Goal: Task Accomplishment & Management: Manage account settings

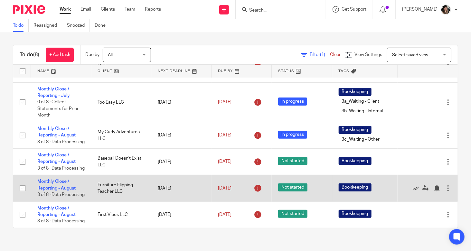
scroll to position [142, 0]
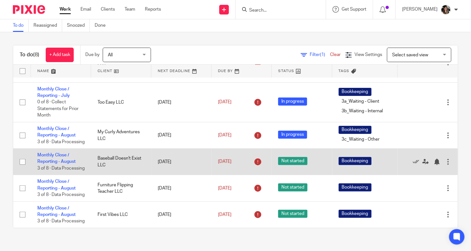
click at [52, 149] on td "Monthly Close / Reporting - August 3 of 8 · Data Processing" at bounding box center [61, 162] width 60 height 26
click at [45, 153] on link "Monthly Close / Reporting - August" at bounding box center [56, 158] width 38 height 11
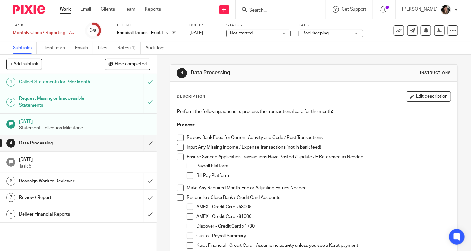
click at [180, 136] on span at bounding box center [180, 138] width 6 height 6
click at [177, 148] on span at bounding box center [180, 147] width 6 height 6
click at [181, 160] on li "Ensure Synced Application Transactions Have Posted / Update JE Reference as Nee…" at bounding box center [314, 169] width 274 height 31
click at [180, 157] on span at bounding box center [180, 157] width 6 height 6
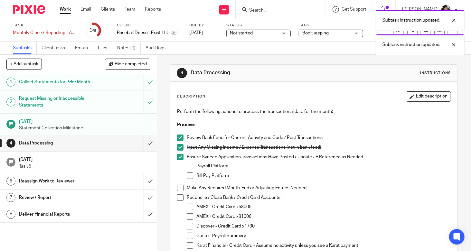
click at [187, 168] on span at bounding box center [190, 166] width 6 height 6
click at [192, 176] on li "Bill Pay Platform" at bounding box center [319, 178] width 264 height 10
click at [189, 176] on span at bounding box center [190, 176] width 6 height 6
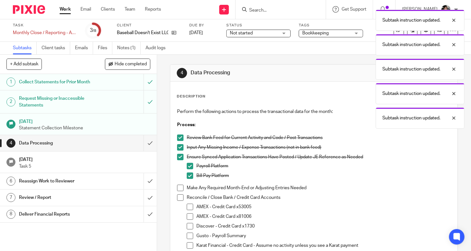
click at [178, 188] on span at bounding box center [180, 188] width 6 height 6
click at [178, 196] on span at bounding box center [180, 198] width 6 height 6
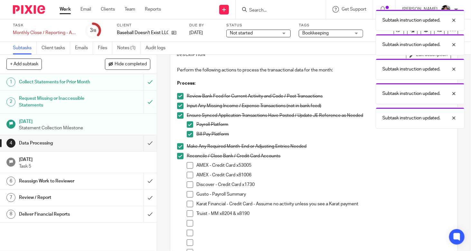
scroll to position [64, 0]
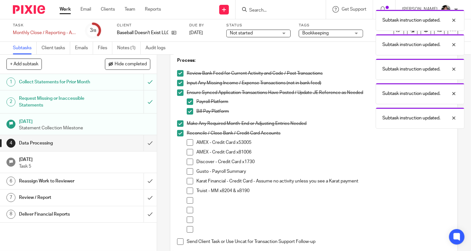
click at [188, 140] on span at bounding box center [190, 142] width 6 height 6
click at [187, 149] on span at bounding box center [190, 152] width 6 height 6
click at [187, 160] on span at bounding box center [190, 162] width 6 height 6
click at [188, 170] on span at bounding box center [190, 171] width 6 height 6
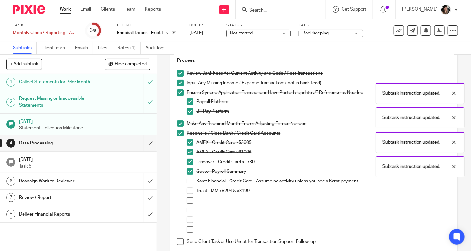
click at [190, 181] on span at bounding box center [190, 181] width 6 height 6
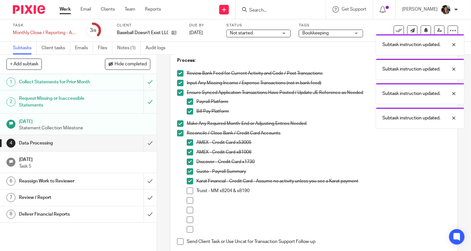
click at [188, 191] on span at bounding box center [190, 191] width 6 height 6
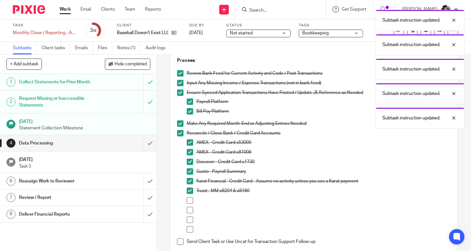
click at [187, 181] on span at bounding box center [190, 181] width 6 height 6
click at [98, 86] on div "Collect Statements for Prior Month" at bounding box center [78, 82] width 118 height 10
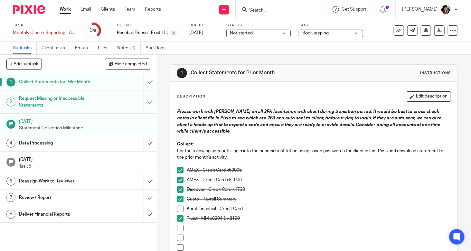
scroll to position [64, 0]
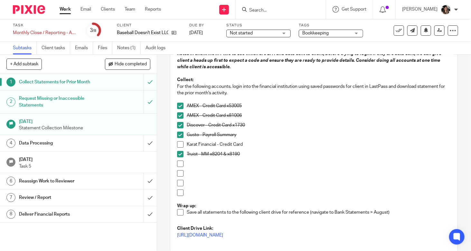
click at [178, 145] on span at bounding box center [180, 144] width 6 height 6
click at [138, 146] on input "submit" at bounding box center [78, 143] width 157 height 16
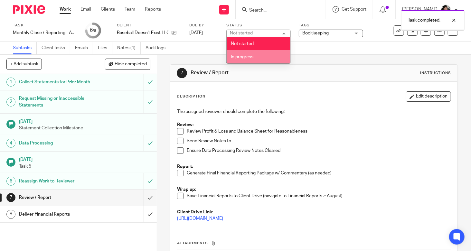
click at [258, 59] on li "In progress" at bounding box center [259, 56] width 64 height 13
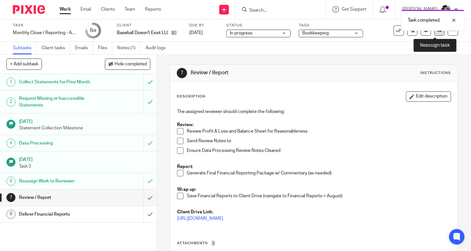
click at [437, 32] on icon at bounding box center [439, 30] width 5 height 5
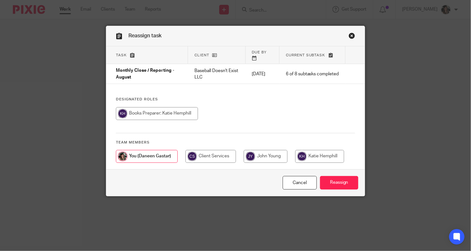
click at [307, 150] on input "radio" at bounding box center [319, 156] width 49 height 13
radio input "true"
click at [342, 176] on input "Reassign" at bounding box center [339, 183] width 38 height 14
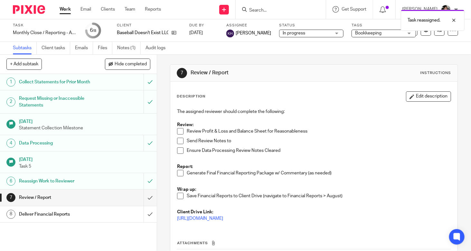
click at [64, 7] on link "Work" at bounding box center [65, 9] width 11 height 6
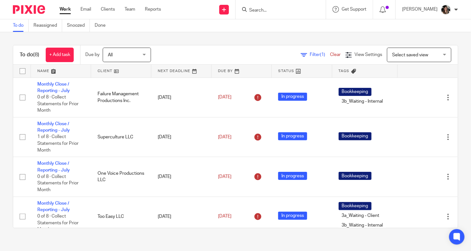
scroll to position [144, 0]
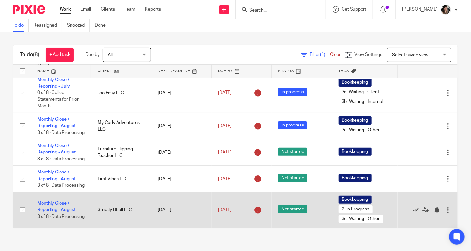
click at [114, 209] on td "Strictly BBall LLC" at bounding box center [121, 210] width 60 height 36
click at [56, 204] on td "Monthly Close / Reporting - August 3 of 8 · Data Processing" at bounding box center [61, 210] width 60 height 36
click at [58, 202] on link "Monthly Close / Reporting - August" at bounding box center [56, 206] width 38 height 11
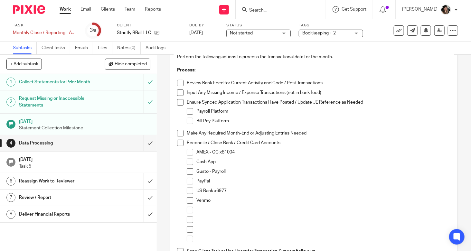
scroll to position [51, 0]
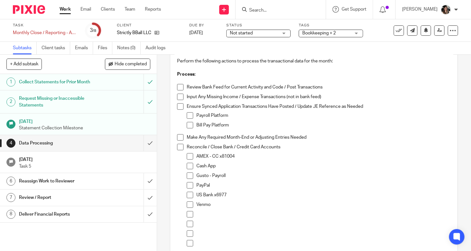
click at [65, 12] on link "Work" at bounding box center [65, 9] width 11 height 6
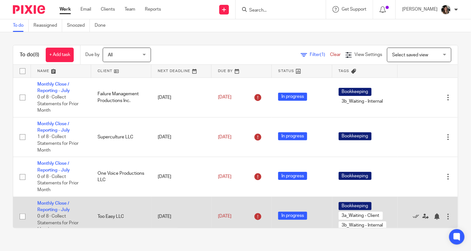
scroll to position [144, 0]
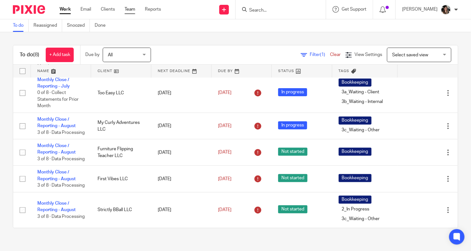
click at [130, 6] on link "Team" at bounding box center [130, 9] width 11 height 6
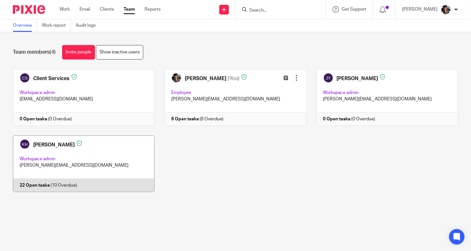
click at [88, 173] on link at bounding box center [79, 164] width 152 height 57
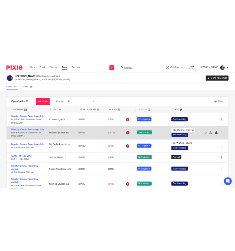
scroll to position [97, 0]
